Goal: Navigation & Orientation: Find specific page/section

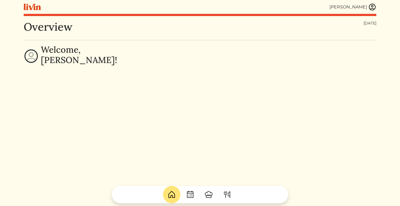
click at [369, 8] on img at bounding box center [372, 7] width 8 height 8
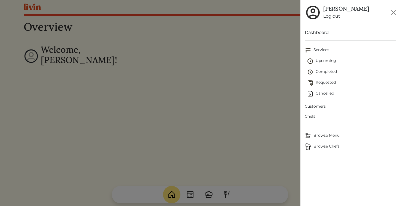
click at [320, 135] on span "Browse Menu" at bounding box center [350, 136] width 91 height 7
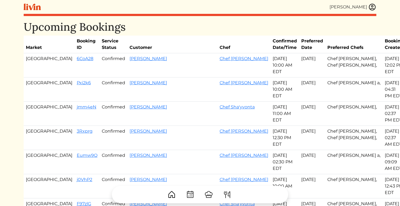
scroll to position [118, 0]
